Goal: Navigation & Orientation: Find specific page/section

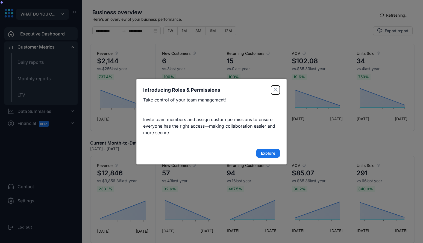
click at [278, 89] on button "Close" at bounding box center [275, 90] width 9 height 9
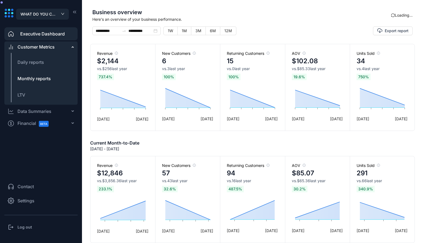
click at [46, 79] on span "Monthly reports" at bounding box center [33, 78] width 33 height 5
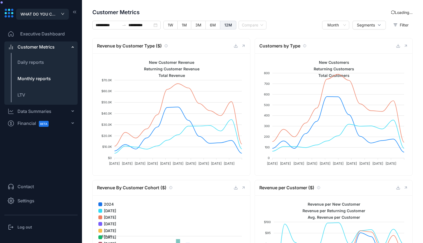
click at [392, 14] on div "Loading..." at bounding box center [402, 13] width 22 height 6
click at [43, 66] on li "Daily reports" at bounding box center [40, 62] width 73 height 13
type input "**********"
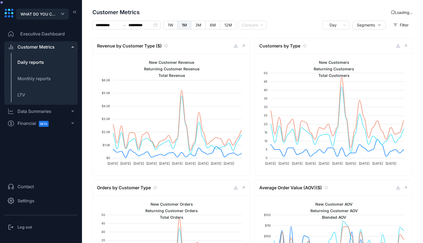
click at [47, 36] on span "Executive Dashboard" at bounding box center [42, 34] width 45 height 7
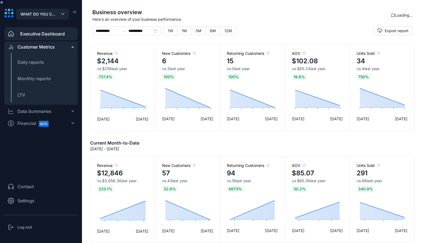
click at [397, 15] on div "Loading..." at bounding box center [402, 15] width 22 height 6
click at [31, 229] on div "Log out" at bounding box center [40, 227] width 73 height 11
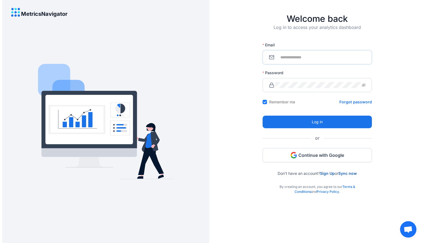
click at [296, 56] on input "Email" at bounding box center [320, 57] width 90 height 6
type input "**********"
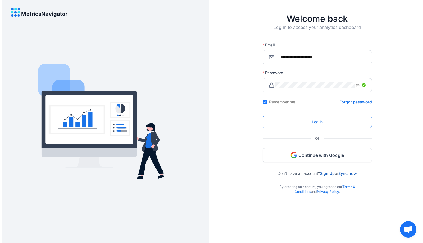
click at [303, 120] on button "Log in" at bounding box center [317, 122] width 109 height 13
